Goal: Transaction & Acquisition: Purchase product/service

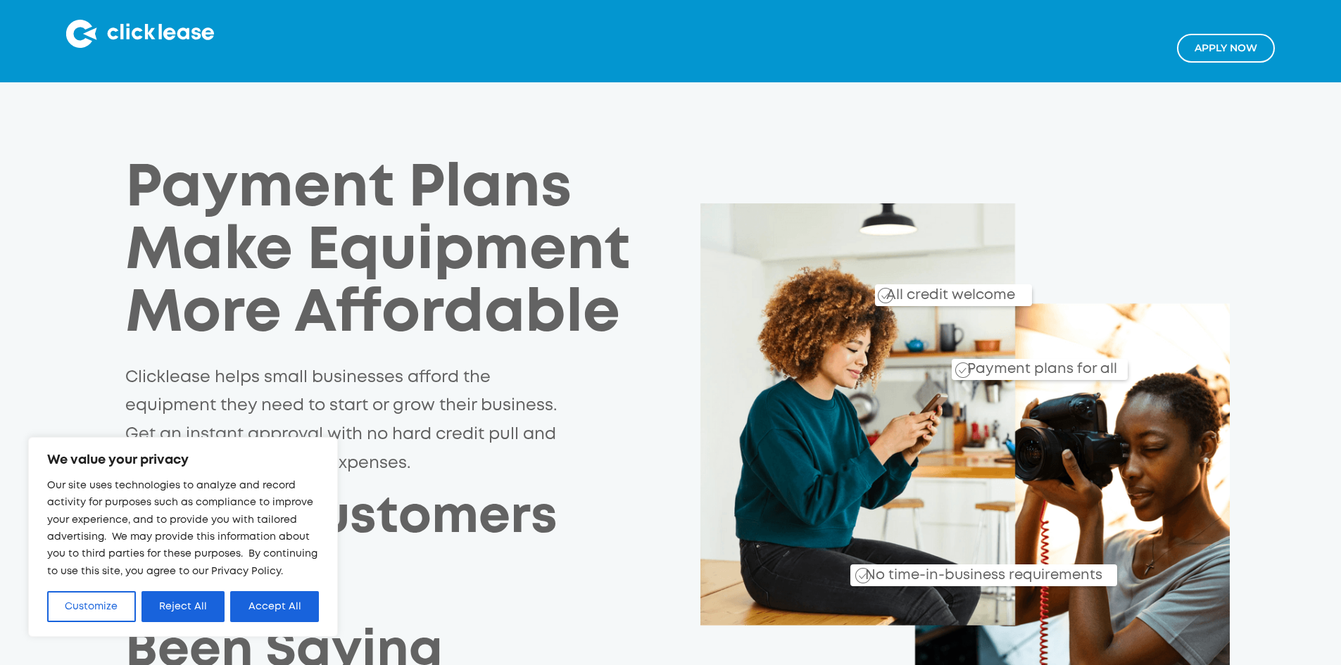
click at [1251, 50] on link "Apply NOw" at bounding box center [1226, 48] width 98 height 29
click at [249, 614] on button "Accept All" at bounding box center [274, 607] width 89 height 31
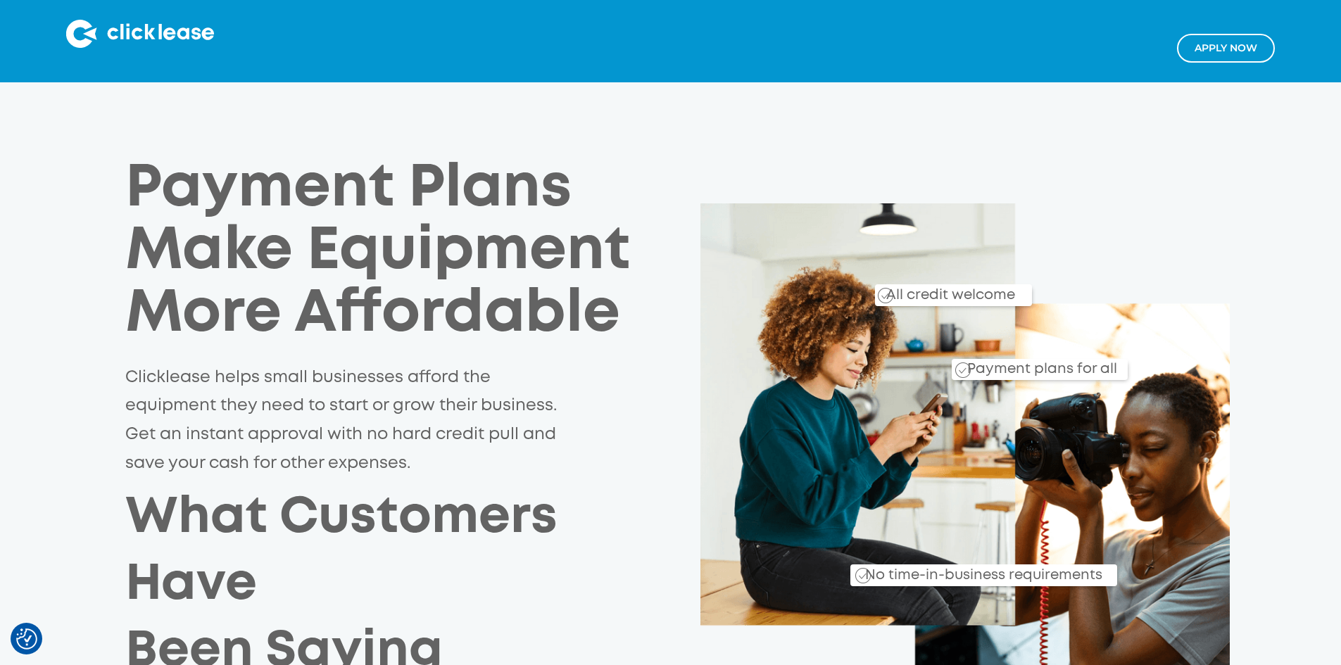
click at [1227, 32] on nav "Apply NOw" at bounding box center [1226, 41] width 98 height 43
click at [1222, 45] on link "Apply NOw" at bounding box center [1226, 48] width 98 height 29
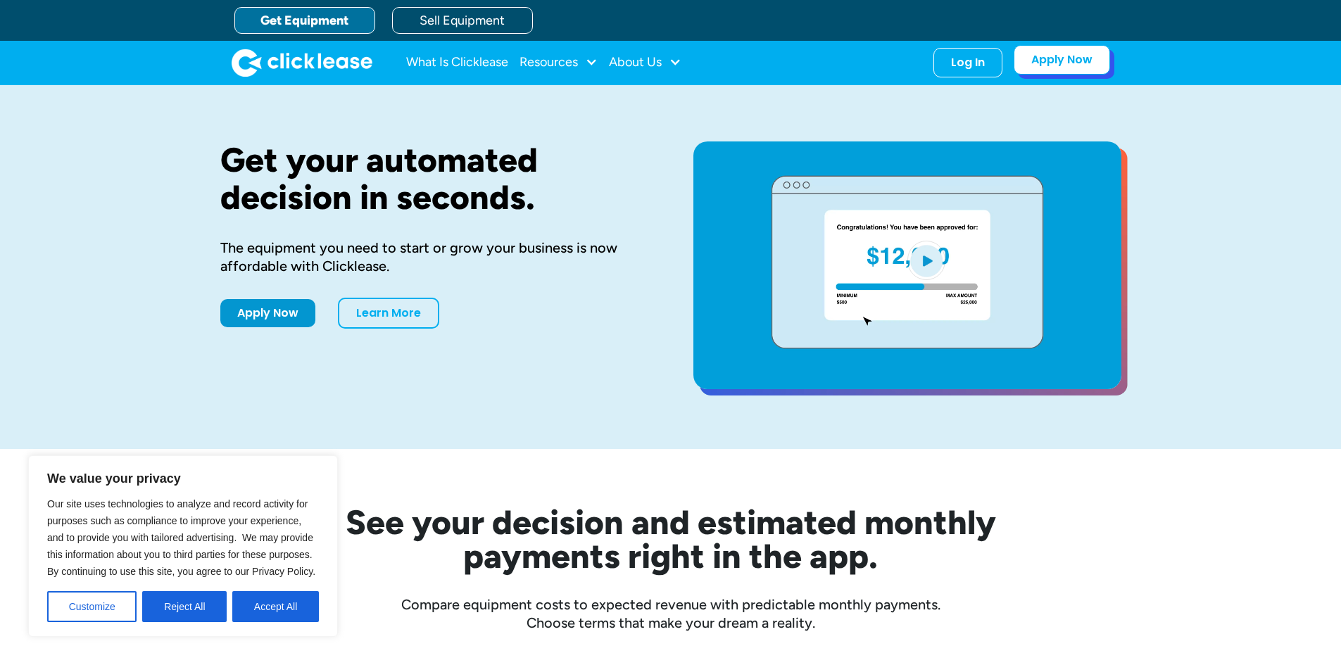
click at [1025, 65] on link "Apply Now" at bounding box center [1062, 60] width 96 height 30
